Goal: Task Accomplishment & Management: Manage account settings

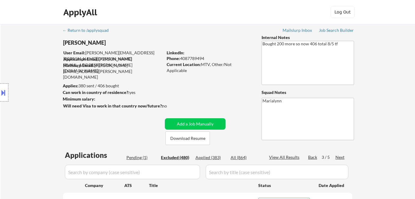
select select ""excluded__expired_""
select select ""excluded__bad_match_""
select select ""excluded__expired_""
select select ""excluded""
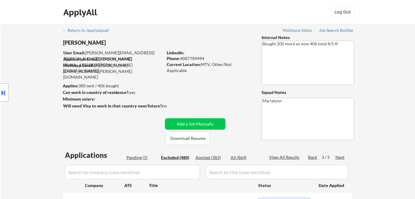
select select ""excluded""
select select ""excluded__expired_""
select select ""excluded__other_""
select select ""excluded__bad_match_""
select select ""excluded__expired_""
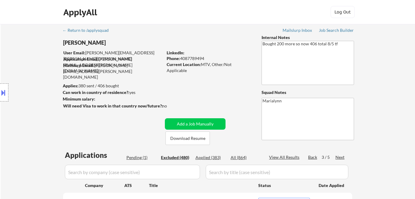
select select ""excluded__expired_""
select select ""excluded__other_""
select select ""excluded__bad_match_""
select select ""excluded__expired_""
select select ""excluded__bad_match_""
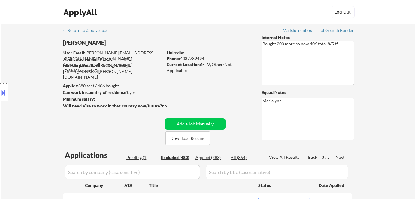
select select ""excluded__bad_match_""
select select ""excluded__expired_""
select select ""excluded__bad_match_""
select select ""excluded__location_""
select select ""excluded""
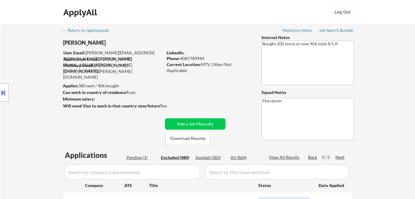
select select ""excluded__bad_match_""
select select ""excluded""
select select ""excluded__bad_match_""
select select ""excluded""
select select ""excluded__expired_""
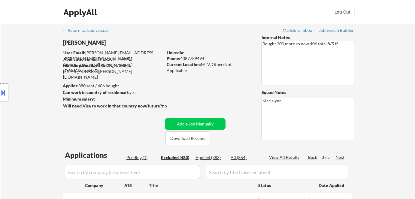
select select ""excluded""
select select ""excluded__bad_match_""
select select ""excluded""
select select ""excluded__bad_match_""
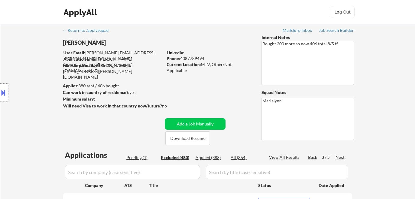
select select ""excluded__location_""
select select ""excluded__expired_""
select select ""excluded__bad_match_""
select select ""excluded__expired_""
select select ""excluded__bad_match_""
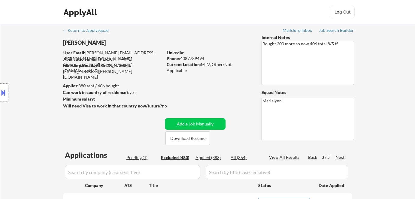
select select ""excluded__bad_match_""
select select ""excluded""
select select ""excluded__expired_""
select select ""excluded""
select select ""excluded__expired_""
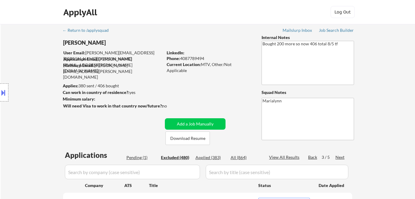
select select ""excluded""
select select ""excluded__expired_""
select select ""excluded""
select select ""excluded__other_""
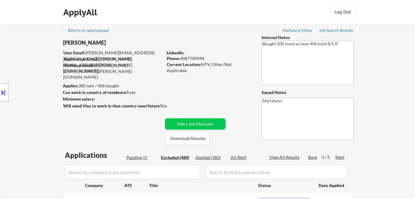
select select ""excluded__location_""
select select ""excluded__bad_match_""
select select ""excluded__expired_""
select select ""excluded__bad_match_""
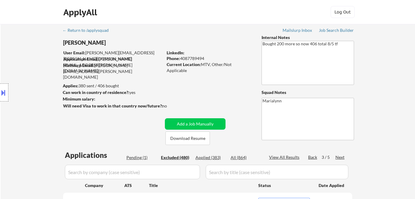
select select ""excluded__bad_match_""
select select ""excluded""
select select ""excluded__expired_""
select select ""excluded__location_""
select select ""excluded__expired_""
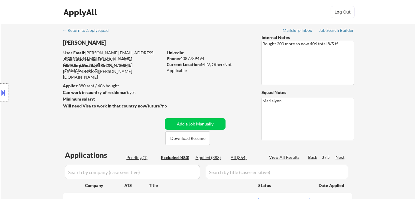
select select ""excluded__expired_""
select select ""excluded__bad_match_""
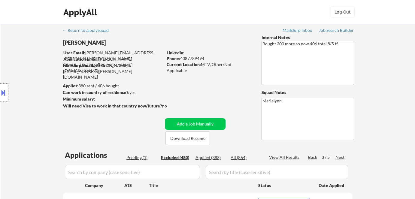
select select ""excluded__expired_""
select select ""excluded__other_""
select select ""excluded__expired_""
select select ""excluded__bad_match_""
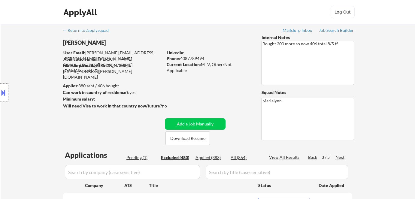
select select ""excluded__other_""
select select ""excluded__bad_match_""
select select ""excluded""
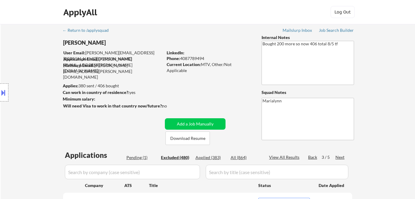
select select ""excluded__bad_match_""
select select ""excluded""
select select ""excluded__other_""
select select ""excluded__bad_match_""
select select ""excluded__expired_""
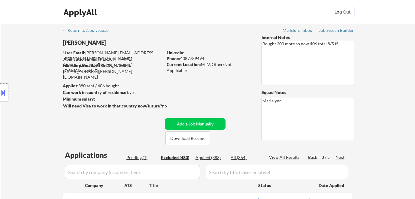
select select ""excluded__bad_match_""
select select ""excluded__expired_""
select select ""excluded__bad_match_""
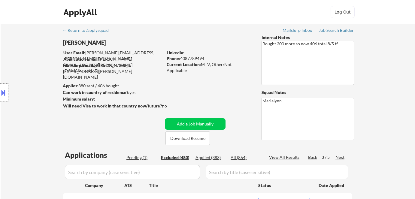
select select ""excluded__bad_match_""
select select ""excluded__location_""
select select ""excluded__bad_match_""
select select ""excluded__expired_""
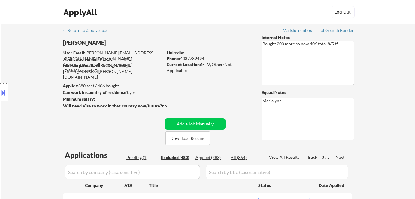
select select ""excluded__other_""
select select ""excluded__bad_match_""
select select ""excluded__location_""
select select ""excluded__bad_match_""
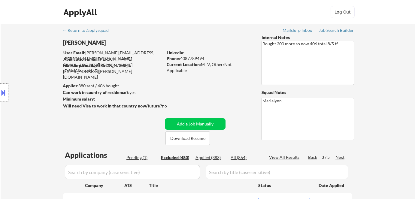
select select ""excluded__bad_match_""
select select ""excluded""
select select ""excluded__bad_match_""
select select ""excluded""
select select ""excluded__bad_match_""
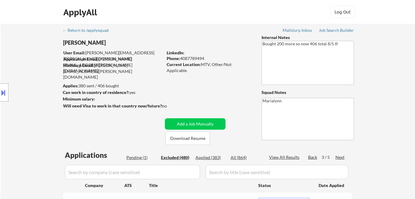
select select ""excluded__expired_""
select select ""excluded__bad_match_""
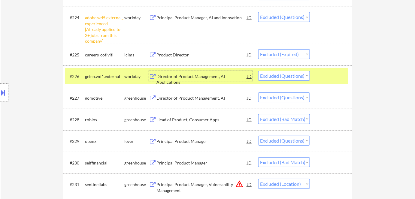
scroll to position [771, 0]
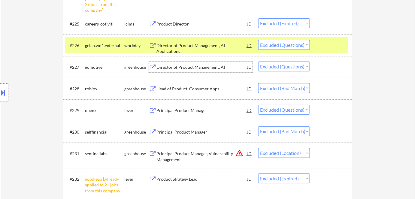
click at [185, 66] on div "Director of Product Management, AI" at bounding box center [201, 67] width 91 height 6
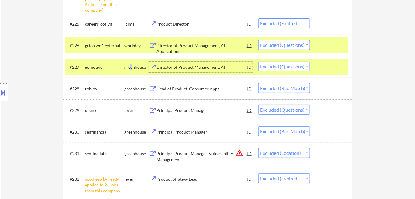
click at [131, 67] on div "greenhouse" at bounding box center [136, 67] width 25 height 6
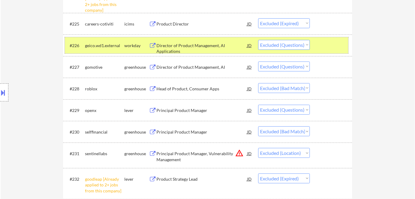
drag, startPoint x: 140, startPoint y: 46, endPoint x: 140, endPoint y: 88, distance: 41.7
click at [139, 46] on div "workday" at bounding box center [136, 46] width 25 height 6
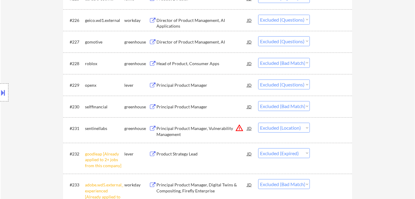
scroll to position [826, 0]
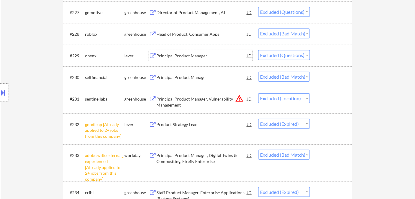
click at [178, 53] on div "Principal Product Manager" at bounding box center [201, 56] width 91 height 6
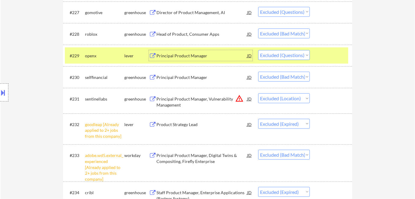
drag, startPoint x: 289, startPoint y: 54, endPoint x: 290, endPoint y: 59, distance: 5.1
click at [289, 55] on select "Choose an option... Pending Applied Excluded (Questions) Excluded (Expired) Exc…" at bounding box center [284, 55] width 52 height 10
select select ""excluded__bad_match_""
click at [258, 50] on select "Choose an option... Pending Applied Excluded (Questions) Excluded (Expired) Exc…" at bounding box center [284, 55] width 52 height 10
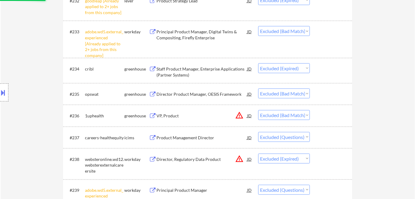
scroll to position [989, 0]
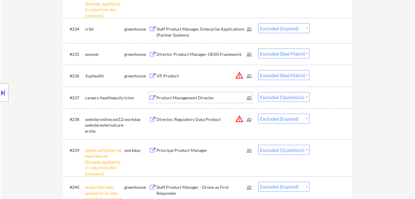
click at [194, 95] on div "Product Management Director" at bounding box center [201, 98] width 91 height 6
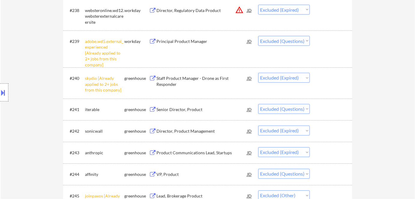
scroll to position [1098, 0]
click at [185, 113] on div "Senior Director, Product" at bounding box center [201, 109] width 91 height 11
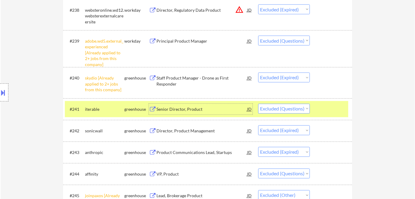
click at [296, 108] on select "Choose an option... Pending Applied Excluded (Questions) Excluded (Expired) Exc…" at bounding box center [284, 109] width 52 height 10
drag, startPoint x: 269, startPoint y: 107, endPoint x: 273, endPoint y: 113, distance: 6.3
click at [269, 108] on select "Choose an option... Pending Applied Excluded (Questions) Excluded (Expired) Exc…" at bounding box center [284, 109] width 52 height 10
select select ""excluded__bad_match_""
click at [258, 104] on select "Choose an option... Pending Applied Excluded (Questions) Excluded (Expired) Exc…" at bounding box center [284, 109] width 52 height 10
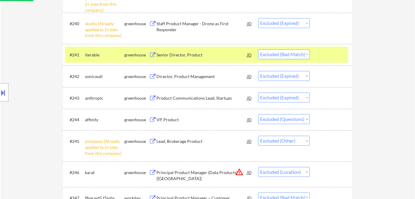
scroll to position [1208, 0]
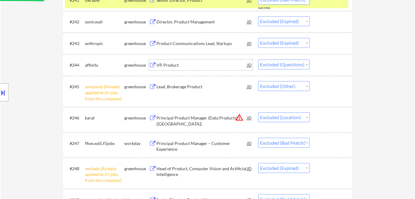
click at [161, 64] on div "VP, Product" at bounding box center [201, 65] width 91 height 6
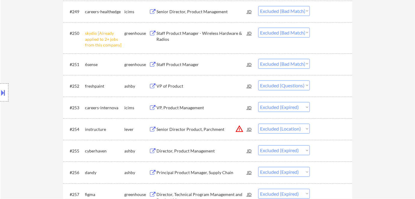
scroll to position [1398, 0]
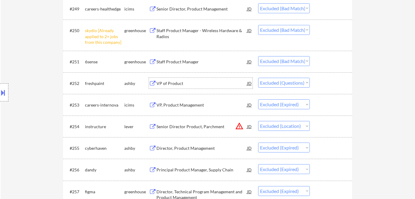
click at [170, 86] on div "VP of Product" at bounding box center [201, 83] width 91 height 6
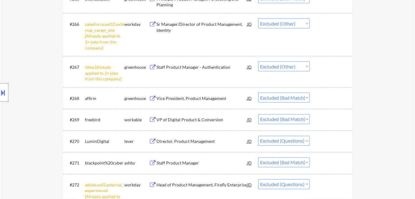
scroll to position [1808, 0]
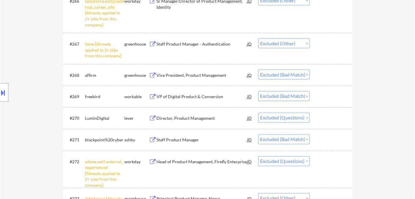
click at [188, 119] on div "Director, Product Management" at bounding box center [201, 119] width 91 height 6
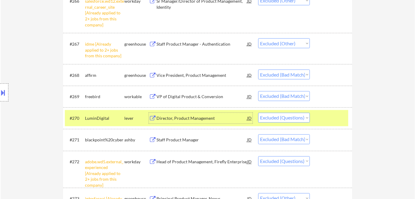
click at [289, 119] on select "Choose an option... Pending Applied Excluded (Questions) Excluded (Expired) Exc…" at bounding box center [284, 118] width 52 height 10
select select ""excluded__bad_match_""
click at [258, 113] on select "Choose an option... Pending Applied Excluded (Questions) Excluded (Expired) Exc…" at bounding box center [284, 118] width 52 height 10
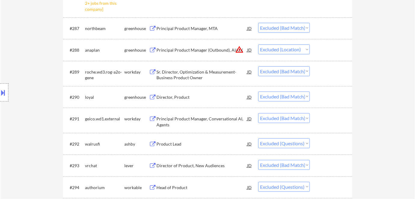
scroll to position [2353, 0]
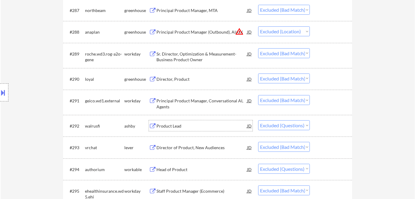
click at [173, 125] on div "Product Lead" at bounding box center [201, 126] width 91 height 6
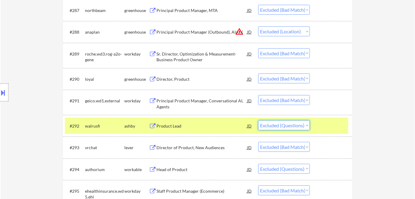
click at [281, 126] on select "Choose an option... Pending Applied Excluded (Questions) Excluded (Expired) Exc…" at bounding box center [284, 125] width 52 height 10
click at [258, 120] on select "Choose an option... Pending Applied Excluded (Questions) Excluded (Expired) Exc…" at bounding box center [284, 125] width 52 height 10
select select ""excluded__bad_match_""
select select ""excluded""
select select ""excluded__bad_match_""
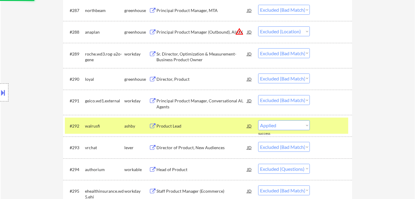
select select ""excluded__expired_""
select select ""excluded__bad_match_""
select select ""excluded__expired_""
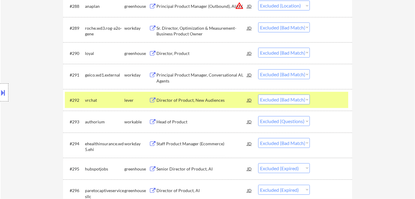
scroll to position [2381, 0]
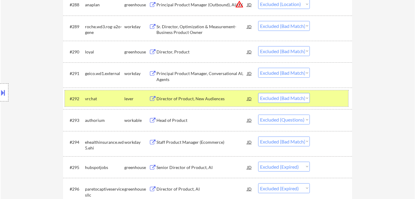
drag, startPoint x: 134, startPoint y: 100, endPoint x: 170, endPoint y: 112, distance: 37.7
click at [134, 101] on div "lever" at bounding box center [136, 99] width 25 height 6
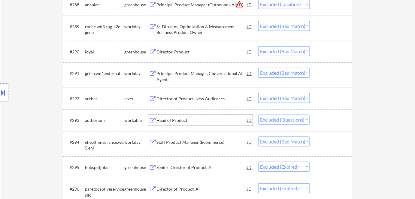
click at [177, 122] on div "Head of Product" at bounding box center [201, 120] width 91 height 6
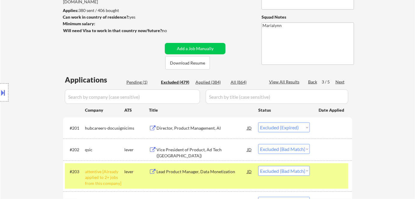
scroll to position [82, 0]
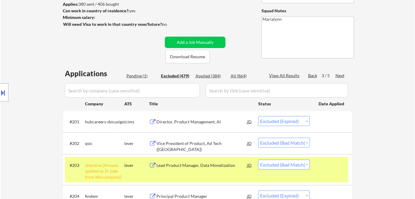
click at [137, 75] on div "Pending (1)" at bounding box center [141, 76] width 30 height 6
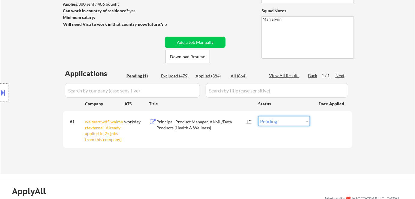
click at [279, 123] on select "Choose an option... Pending Applied Excluded (Questions) Excluded (Expired) Exc…" at bounding box center [284, 121] width 52 height 10
select select ""excluded__other_""
click at [258, 116] on select "Choose an option... Pending Applied Excluded (Questions) Excluded (Expired) Exc…" at bounding box center [284, 121] width 52 height 10
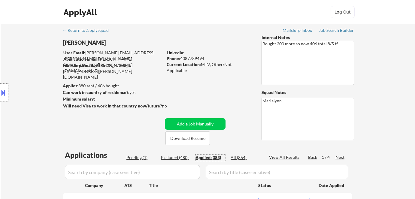
select select ""applied""
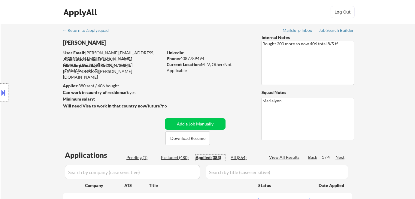
select select ""applied""
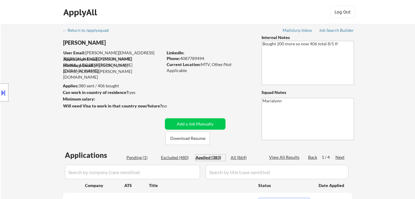
select select ""applied""
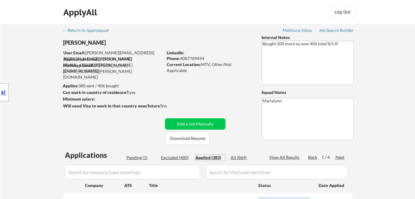
select select ""applied""
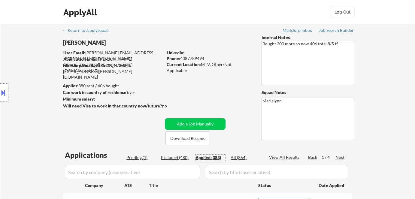
select select ""applied""
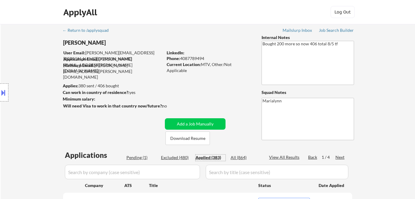
select select ""applied""
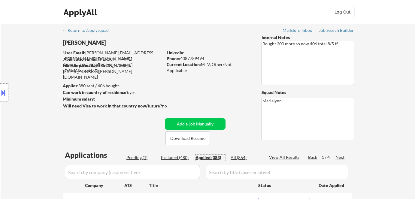
select select ""applied""
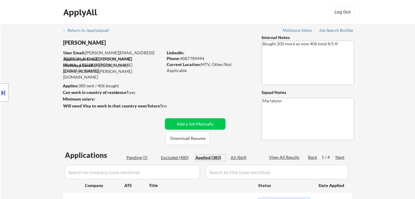
select select ""applied""
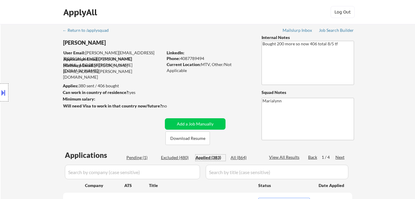
select select ""applied""
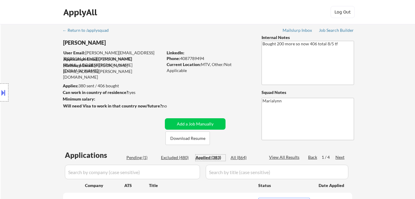
select select ""applied""
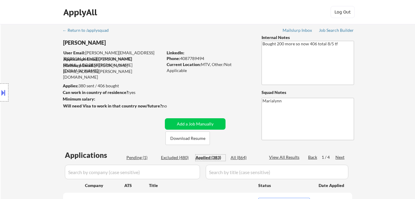
select select ""applied""
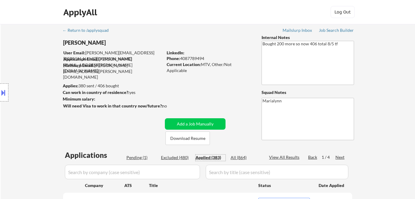
select select ""applied""
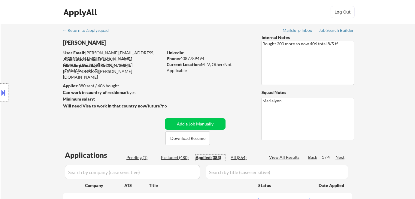
select select ""applied""
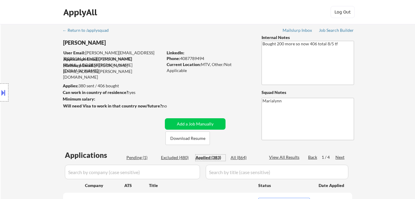
select select ""applied""
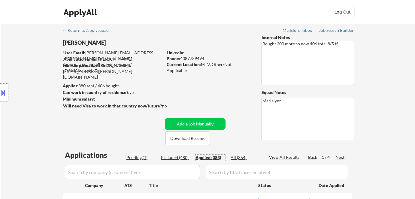
select select ""applied""
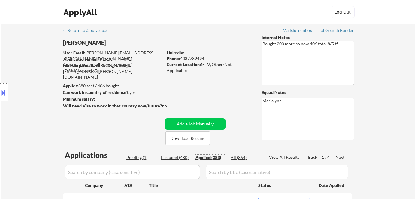
select select ""applied""
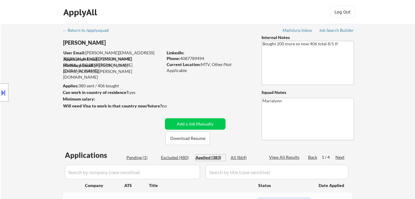
select select ""applied""
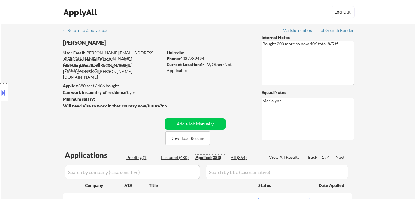
select select ""applied""
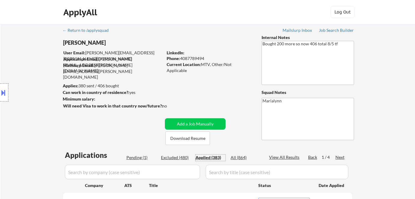
select select ""applied""
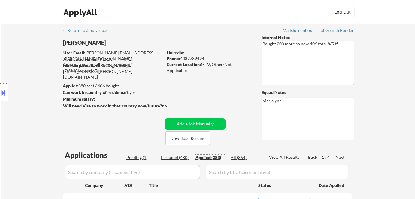
select select ""applied""
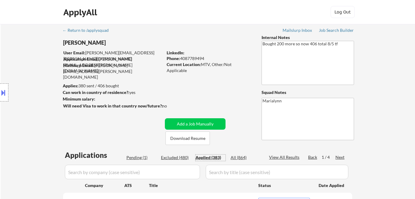
scroll to position [136, 0]
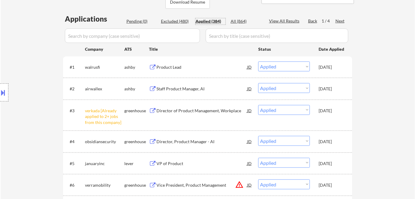
click at [217, 20] on div "Applied (384)" at bounding box center [210, 21] width 30 height 6
click at [182, 19] on div "Excluded (480)" at bounding box center [176, 21] width 30 height 6
click at [338, 19] on div "Next" at bounding box center [340, 21] width 10 height 6
click at [337, 23] on div "Next" at bounding box center [340, 21] width 10 height 6
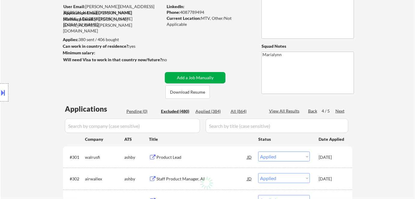
scroll to position [164, 0]
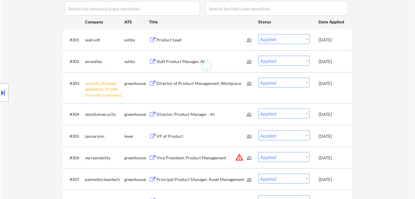
select select ""excluded__expired_""
select select ""excluded__bad_match_""
select select ""excluded__expired_""
select select ""excluded__bad_match_""
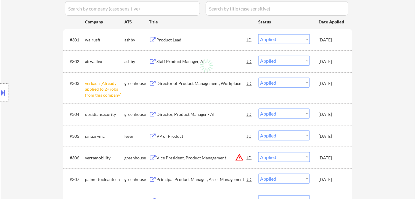
select select ""excluded""
select select ""excluded__expired_""
select select ""excluded__other_""
select select ""excluded""
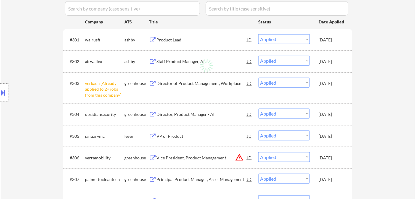
select select ""excluded""
select select ""excluded__bad_match_""
select select ""excluded__expired_""
select select ""excluded__bad_match_""
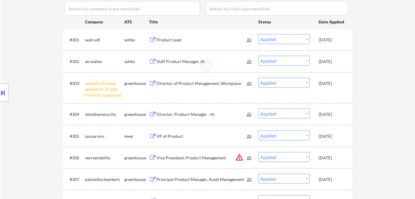
select select ""excluded""
select select ""excluded__bad_match_""
select select ""excluded__expired_""
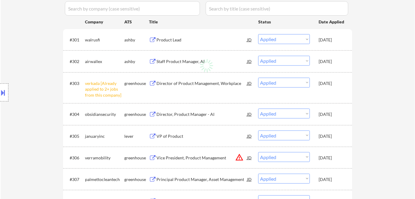
select select ""excluded""
select select ""excluded__bad_match_""
select select ""excluded""
select select ""excluded__bad_match_""
select select ""excluded__expired_""
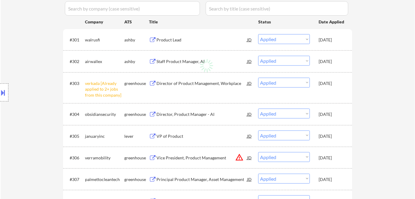
select select ""excluded""
select select ""excluded__other_""
select select ""excluded__expired_""
select select ""excluded__other_""
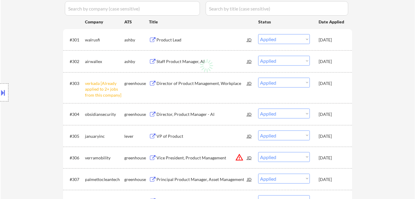
select select ""excluded__expired_""
select select ""excluded__location_""
select select ""excluded""
select select ""excluded__location_""
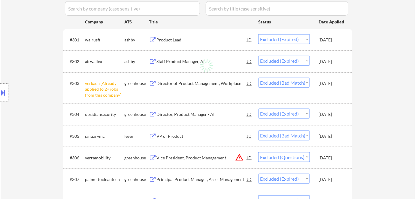
select select ""excluded__expired_""
select select ""excluded""
select select ""excluded__expired_""
select select ""excluded__other_""
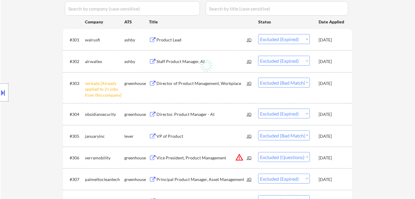
select select ""excluded""
select select ""excluded__bad_match_""
select select ""excluded""
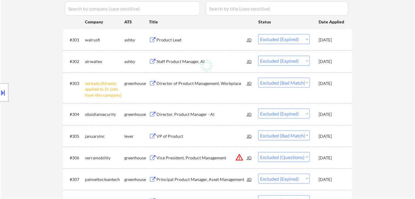
select select ""excluded__expired_""
select select ""excluded__bad_match_""
select select ""excluded""
select select ""excluded__location_""
select select ""excluded__bad_match_""
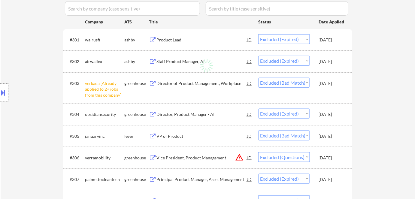
select select ""excluded""
select select ""excluded__bad_match_""
select select ""excluded""
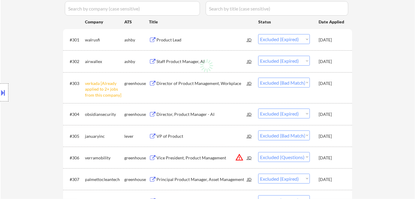
select select ""excluded__bad_match_""
select select ""excluded""
select select ""excluded__bad_match_""
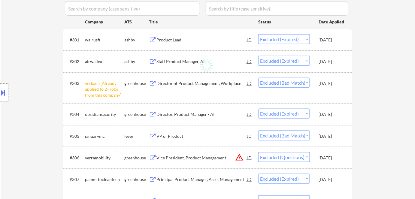
select select ""excluded__bad_match_""
select select ""excluded__other_""
select select ""excluded__bad_match_""
select select ""excluded""
select select ""excluded__bad_match_""
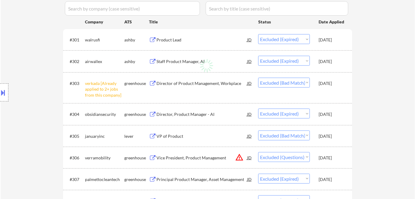
select select ""excluded__expired_""
select select ""excluded__bad_match_""
select select ""excluded__other_""
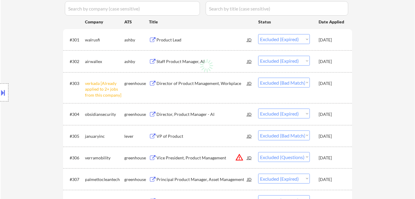
select select ""excluded""
select select ""excluded__bad_match_""
select select ""excluded__expired_""
select select ""excluded__bad_match_""
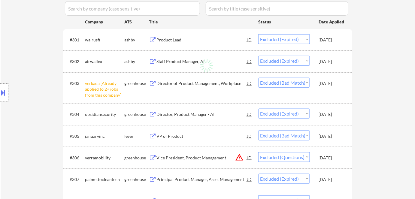
select select ""excluded__expired_""
select select ""excluded__bad_match_""
select select ""excluded__expired_""
select select ""excluded__bad_match_""
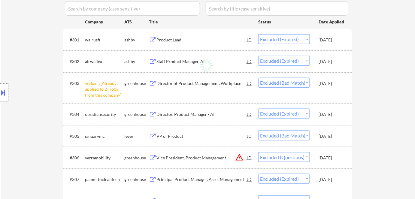
select select ""excluded__bad_match_""
select select ""excluded""
select select ""excluded__bad_match_""
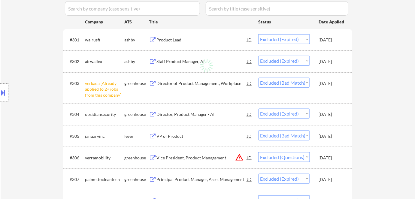
select select ""excluded__bad_match_""
select select ""excluded""
select select ""excluded__bad_match_""
select select ""excluded__expired_""
select select ""excluded__bad_match_""
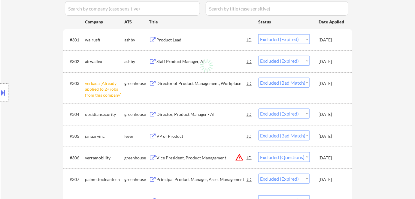
select select ""excluded__expired_""
select select ""excluded__bad_match_""
select select ""excluded__expired_""
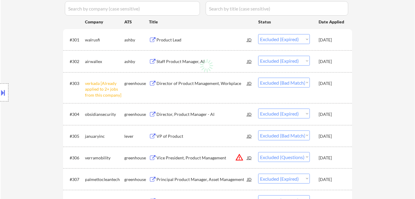
select select ""excluded__bad_match_""
select select ""excluded""
select select ""excluded__bad_match_""
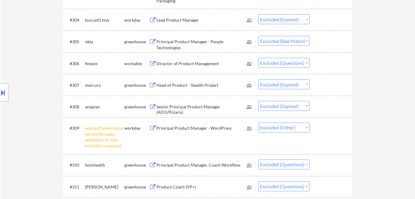
scroll to position [273, 0]
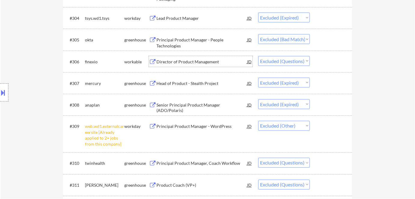
click at [194, 61] on div "Director of Product Management" at bounding box center [201, 62] width 91 height 6
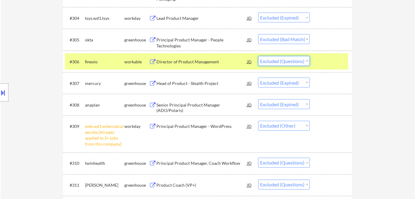
drag, startPoint x: 281, startPoint y: 59, endPoint x: 286, endPoint y: 65, distance: 7.3
click at [281, 60] on select "Choose an option... Pending Applied Excluded (Questions) Excluded (Expired) Exc…" at bounding box center [284, 61] width 52 height 10
click at [258, 56] on select "Choose an option... Pending Applied Excluded (Questions) Excluded (Expired) Exc…" at bounding box center [284, 61] width 52 height 10
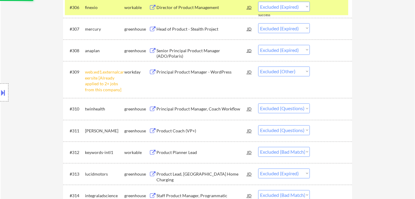
scroll to position [354, 0]
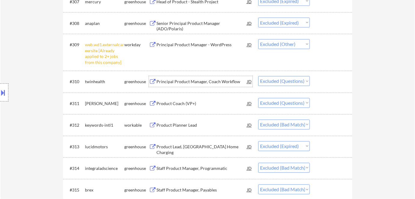
click at [191, 81] on div "Principal Product Manager, Coach Workflow" at bounding box center [201, 82] width 91 height 6
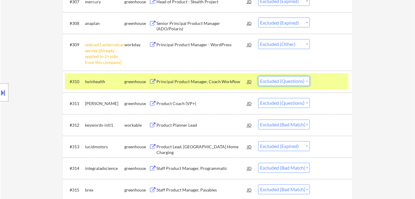
drag, startPoint x: 303, startPoint y: 77, endPoint x: 302, endPoint y: 82, distance: 5.1
click at [302, 77] on select "Choose an option... Pending Applied Excluded (Questions) Excluded (Expired) Exc…" at bounding box center [284, 81] width 52 height 10
click at [258, 76] on select "Choose an option... Pending Applied Excluded (Questions) Excluded (Expired) Exc…" at bounding box center [284, 81] width 52 height 10
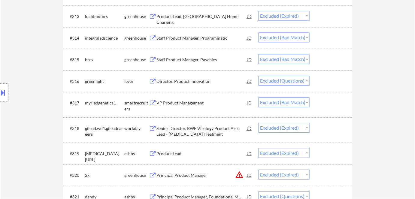
scroll to position [491, 0]
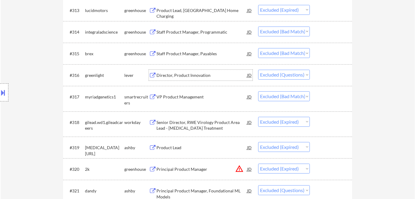
click at [183, 77] on div "Director, Product Innovation" at bounding box center [201, 75] width 91 height 6
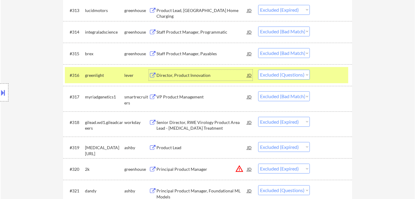
drag, startPoint x: 298, startPoint y: 75, endPoint x: 298, endPoint y: 79, distance: 4.5
click at [298, 75] on select "Choose an option... Pending Applied Excluded (Questions) Excluded (Expired) Exc…" at bounding box center [284, 75] width 52 height 10
click at [258, 70] on select "Choose an option... Pending Applied Excluded (Questions) Excluded (Expired) Exc…" at bounding box center [284, 75] width 52 height 10
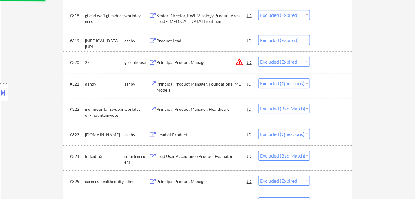
scroll to position [600, 0]
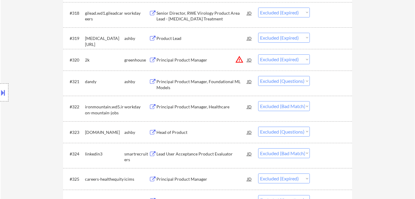
click at [170, 82] on div "Principal Product Manager, Foundational ML Models" at bounding box center [201, 85] width 91 height 12
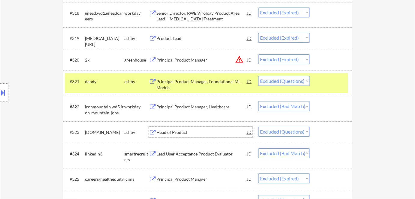
click at [173, 131] on div "Head of Product" at bounding box center [201, 132] width 91 height 6
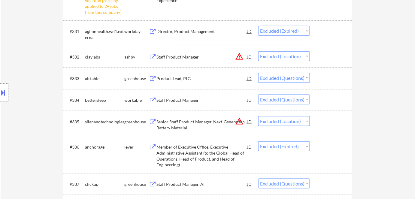
scroll to position [927, 0]
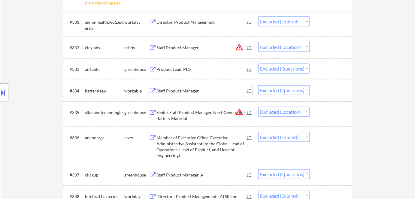
click at [167, 92] on div "Staff Product Manager" at bounding box center [201, 91] width 91 height 6
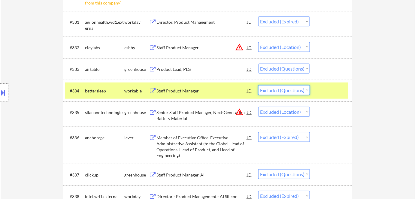
click at [285, 87] on select "Choose an option... Pending Applied Excluded (Questions) Excluded (Expired) Exc…" at bounding box center [284, 90] width 52 height 10
click at [258, 85] on select "Choose an option... Pending Applied Excluded (Questions) Excluded (Expired) Exc…" at bounding box center [284, 90] width 52 height 10
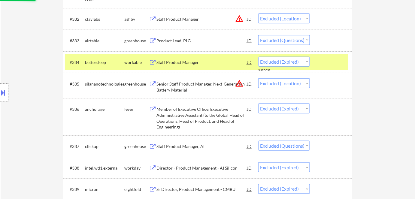
scroll to position [1009, 0]
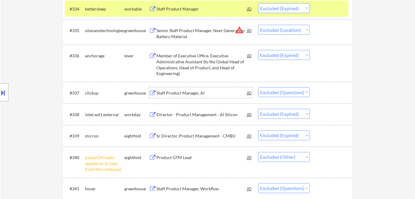
click at [181, 93] on div "Staff Product Manager, AI" at bounding box center [201, 93] width 91 height 6
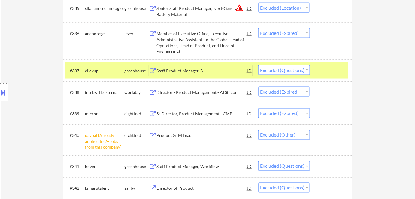
scroll to position [1118, 0]
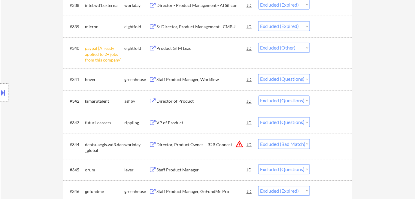
click at [169, 122] on div "VP of Product" at bounding box center [201, 123] width 91 height 6
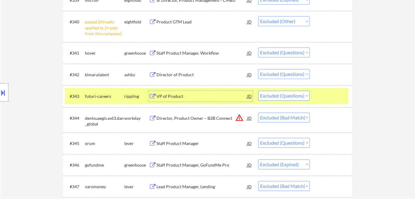
scroll to position [1255, 0]
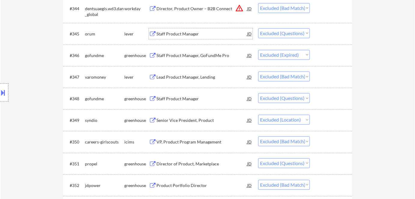
click at [173, 34] on div "Staff Product Manager" at bounding box center [201, 34] width 91 height 6
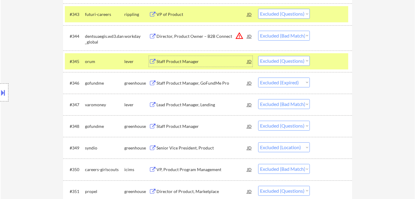
scroll to position [1173, 0]
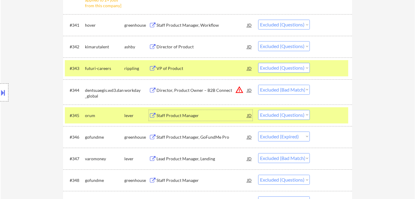
click at [183, 48] on div "Director of Product" at bounding box center [201, 47] width 91 height 6
